Goal: Task Accomplishment & Management: Use online tool/utility

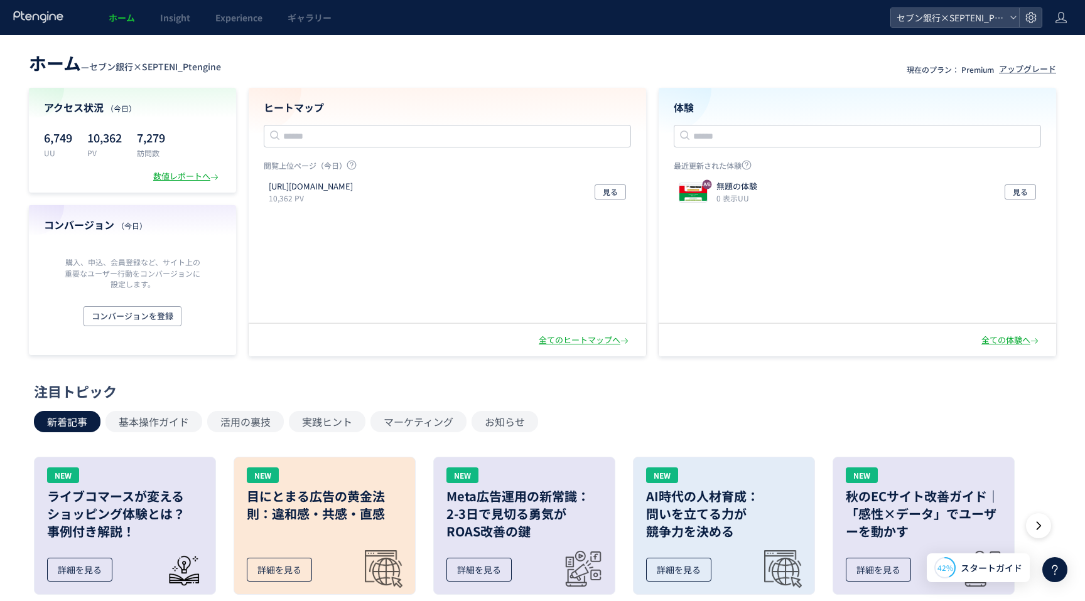
click at [303, 74] on header "ホーム — セブン銀行×SEPTENI_Ptengine 現在のプラン： Premium アップグレード" at bounding box center [542, 62] width 1027 height 28
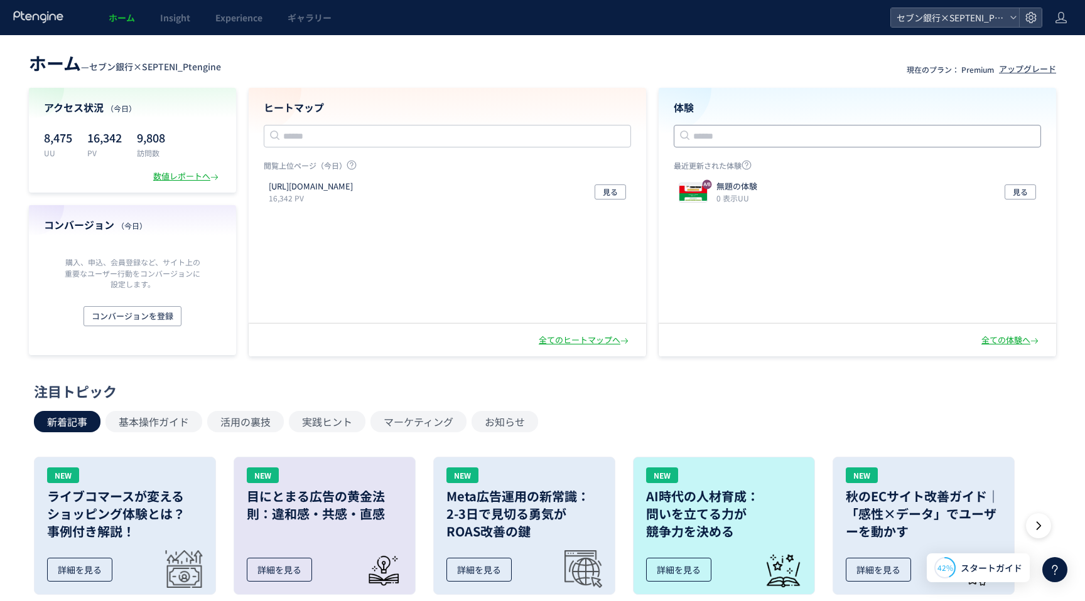
click at [741, 136] on input "text" at bounding box center [857, 136] width 367 height 23
click at [427, 71] on header "ホーム — セブン銀行×SEPTENI_Ptengine 現在のプラン： Premium アップグレード" at bounding box center [542, 62] width 1027 height 28
click at [950, 18] on span "セブン銀行×SEPTENI_Ptengine" at bounding box center [949, 17] width 112 height 19
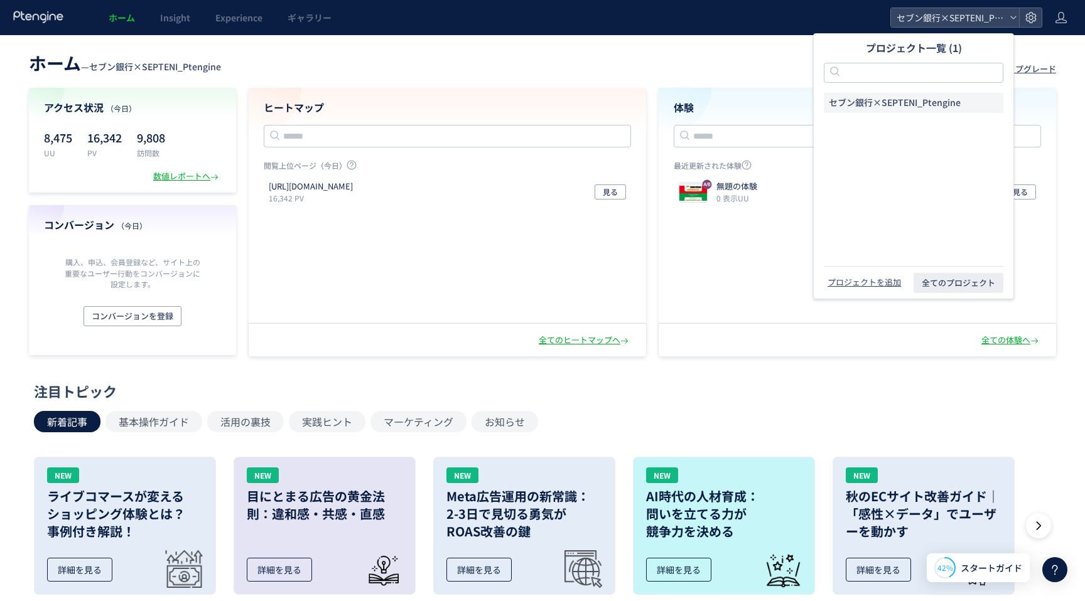
click at [586, 47] on div "ホーム — セブン銀行×SEPTENI_Ptengine 現在のプラン： Premium アップグレード アクセス状況 （今日） 8,475 UU 16,34…" at bounding box center [542, 539] width 1085 height 1008
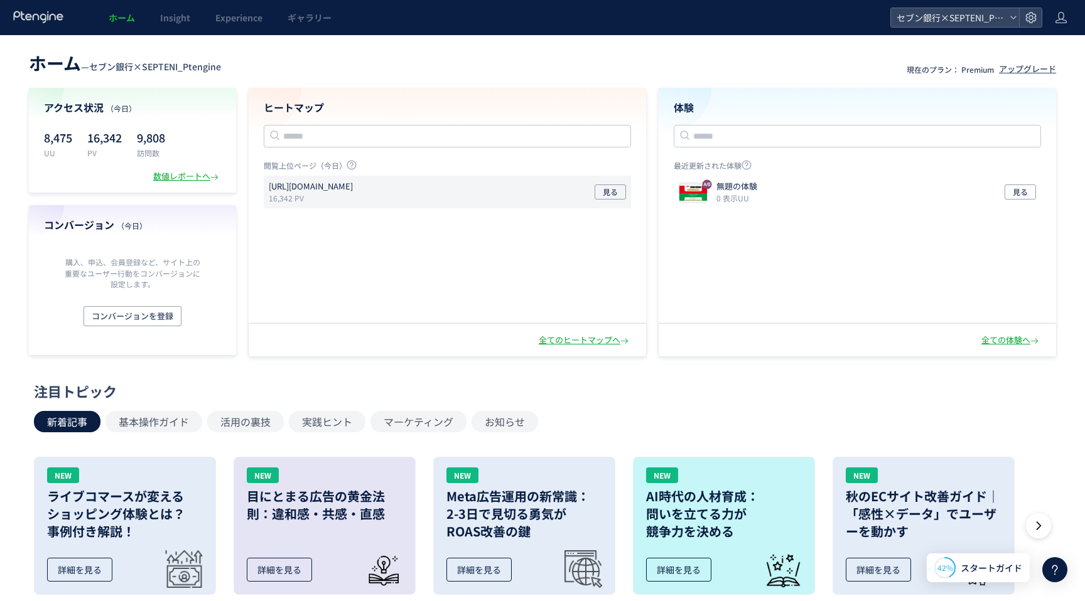
click at [519, 185] on div "https://sevenbank.co.jp/oos/adv/tmp_233_11.html 16,342 PV 見る" at bounding box center [447, 192] width 367 height 33
click at [343, 187] on p "[URL][DOMAIN_NAME]" at bounding box center [311, 187] width 84 height 12
click at [353, 188] on p "[URL][DOMAIN_NAME]" at bounding box center [311, 187] width 84 height 12
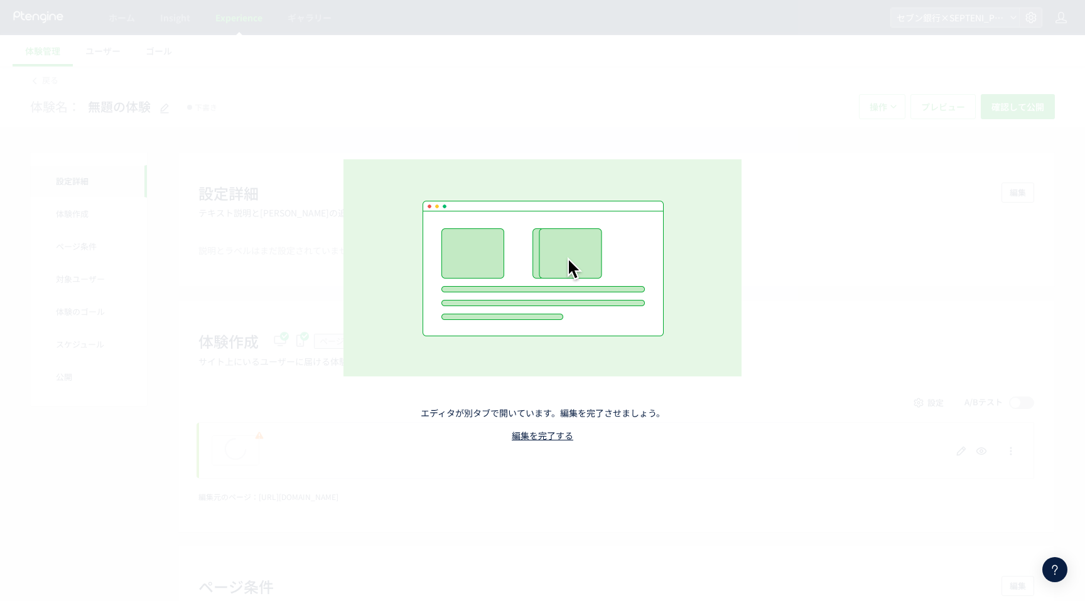
click at [626, 379] on div "エディタが別タブで開いています。編集を完了させましょう。 編集を完了する" at bounding box center [542, 301] width 555 height 408
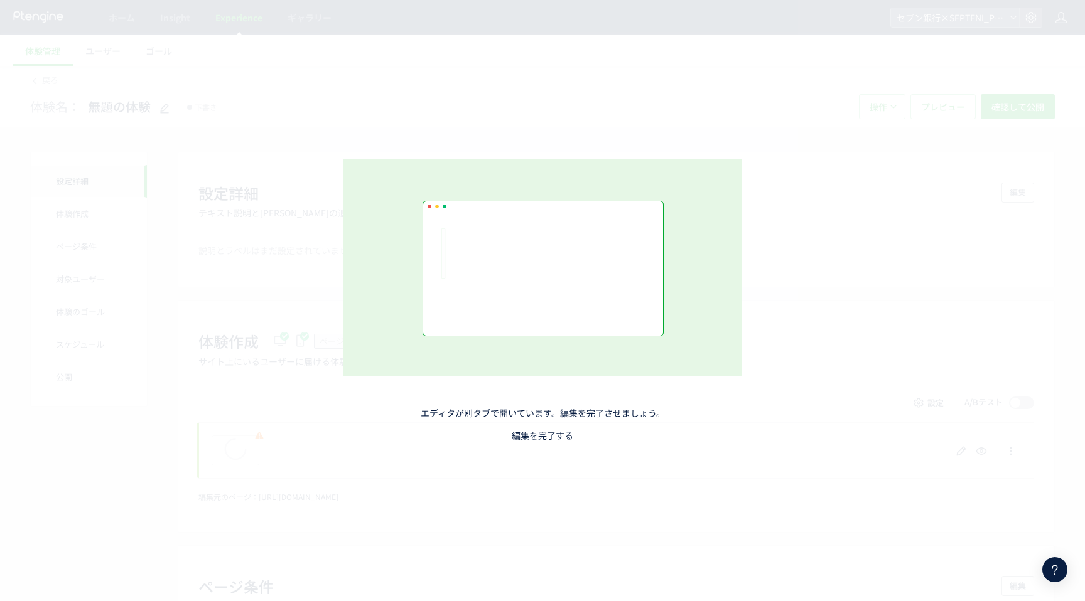
click at [619, 404] on div "エディタが別タブで開いています。編集を完了させましょう。 編集を完了する" at bounding box center [542, 301] width 555 height 408
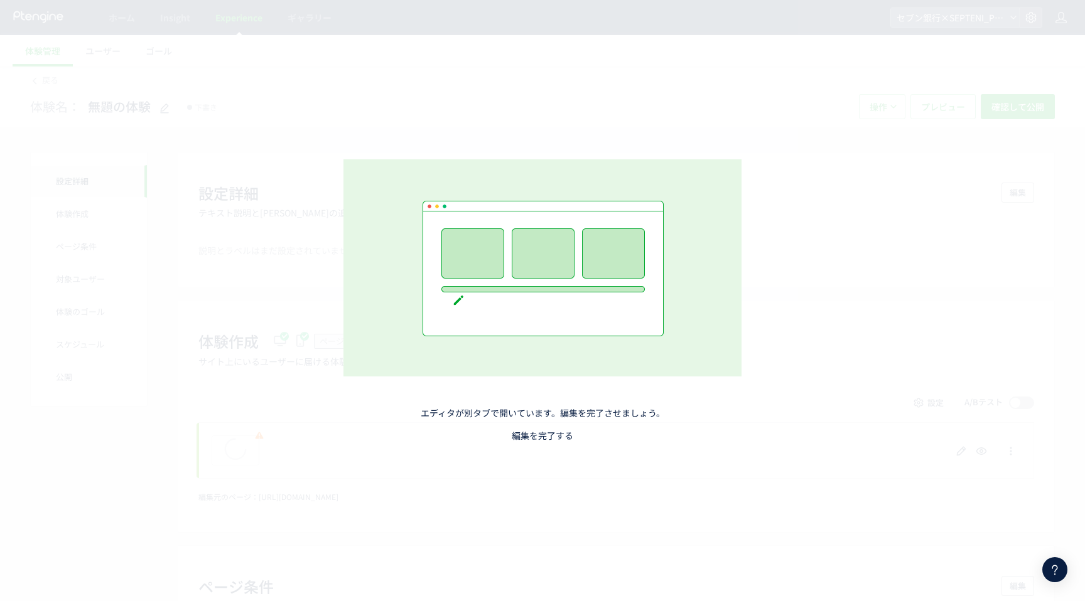
click at [554, 436] on link "編集を完了する" at bounding box center [543, 435] width 62 height 13
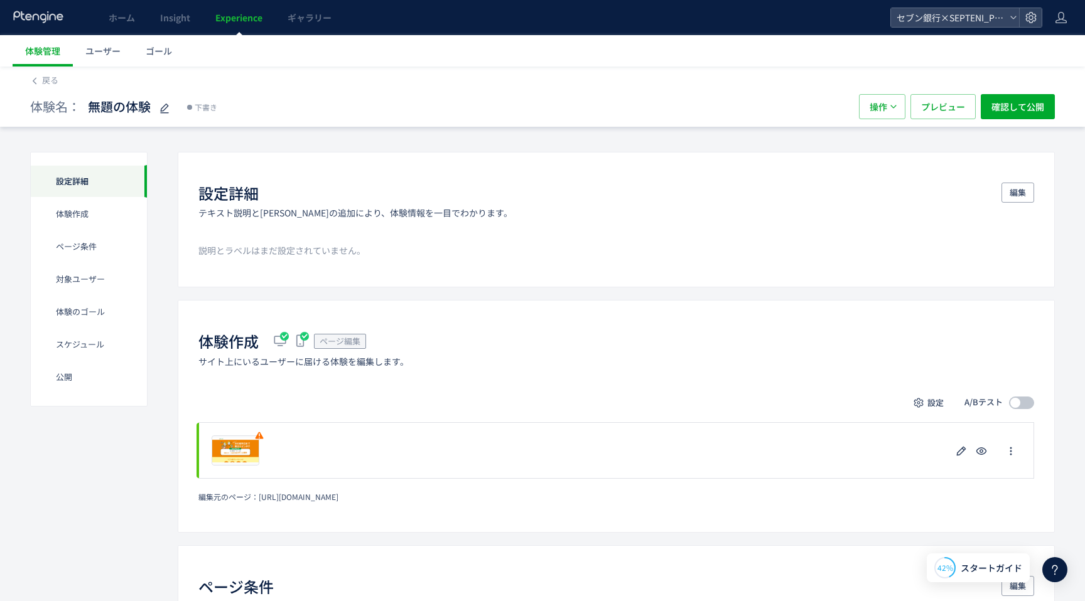
scroll to position [17, 0]
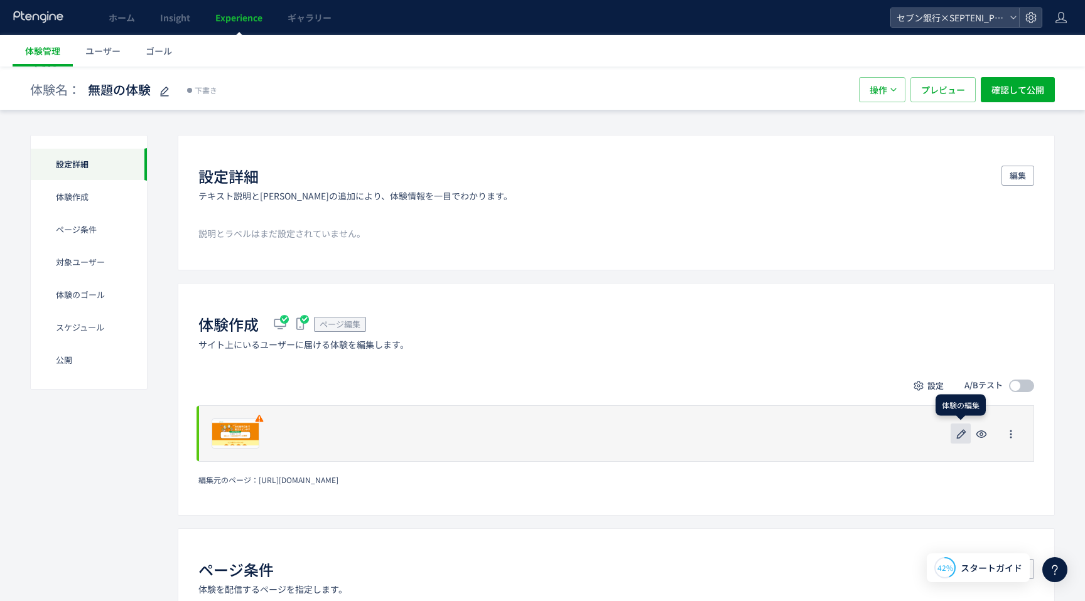
click at [961, 434] on icon "button" at bounding box center [961, 434] width 15 height 15
